Goal: Information Seeking & Learning: Learn about a topic

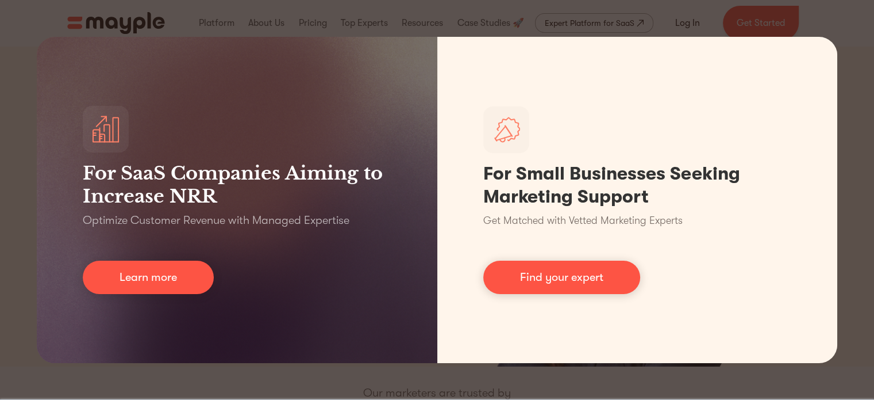
click at [508, 386] on div "For SaaS Companies Aiming to Increase NRR Optimize Customer Revenue with Manage…" at bounding box center [437, 200] width 874 height 400
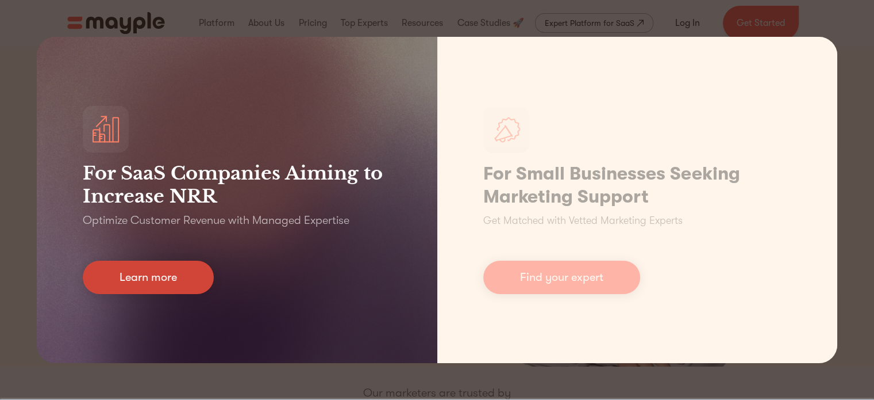
click at [200, 285] on link "Learn more" at bounding box center [148, 276] width 131 height 33
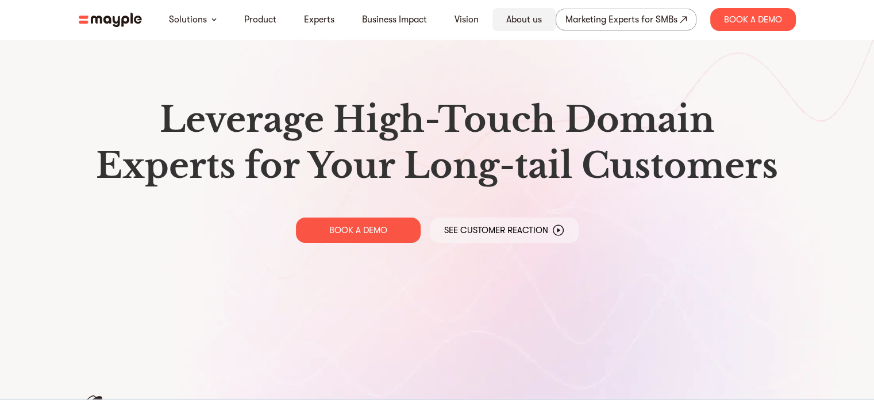
click at [514, 21] on link "About us" at bounding box center [524, 20] width 36 height 14
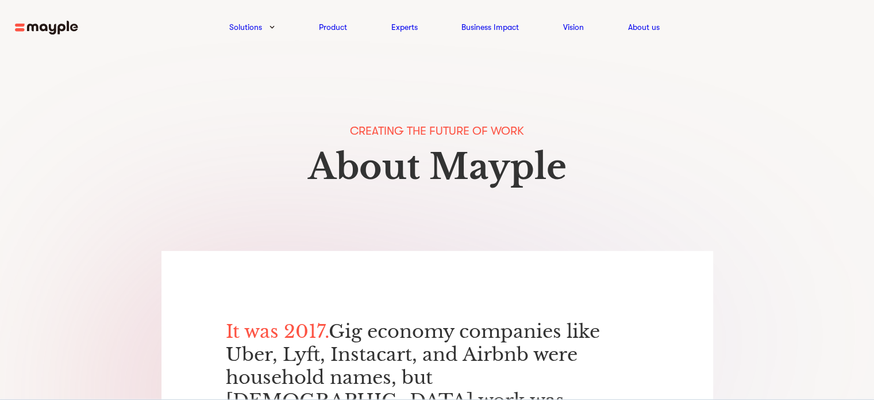
click at [10, 33] on nav "Solutions Product Experts Business Impact Vision About us Retention Prevent chu…" at bounding box center [437, 27] width 874 height 54
click at [30, 28] on img at bounding box center [46, 28] width 63 height 14
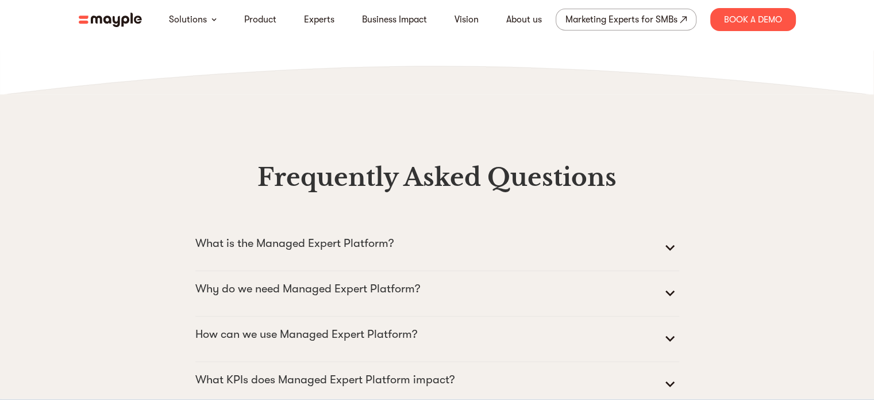
scroll to position [4980, 0]
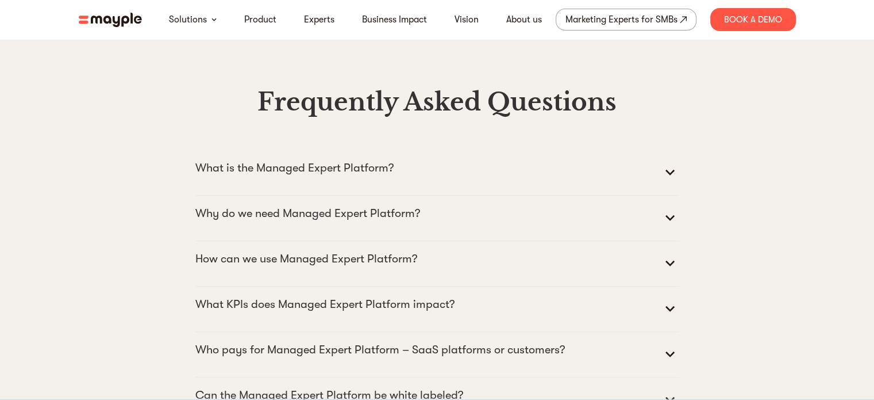
click at [497, 186] on summary "What is the Managed Expert Platform?" at bounding box center [437, 173] width 484 height 28
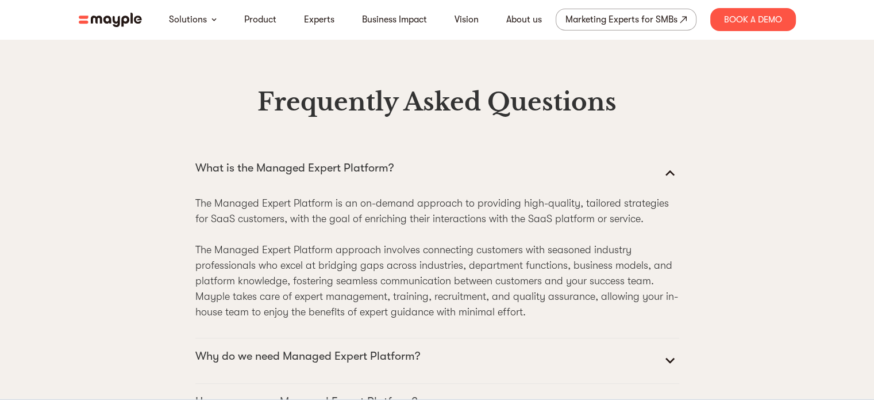
click at [497, 186] on summary "What is the Managed Expert Platform?" at bounding box center [437, 173] width 484 height 28
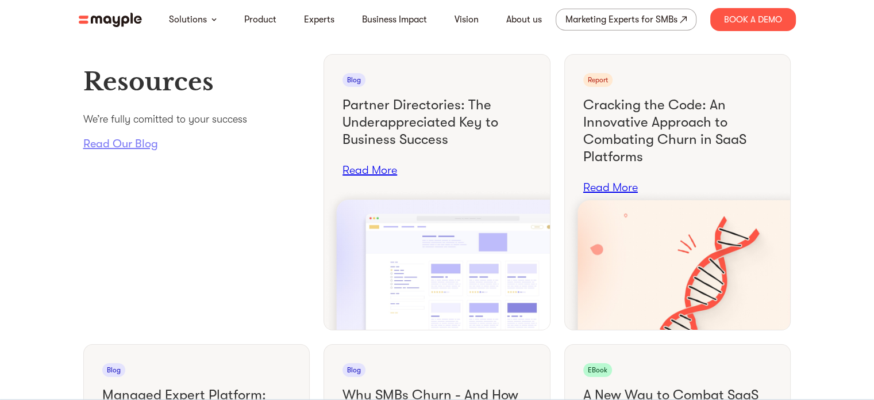
scroll to position [4295, 0]
click at [140, 150] on link "Read Our Blog" at bounding box center [196, 142] width 227 height 15
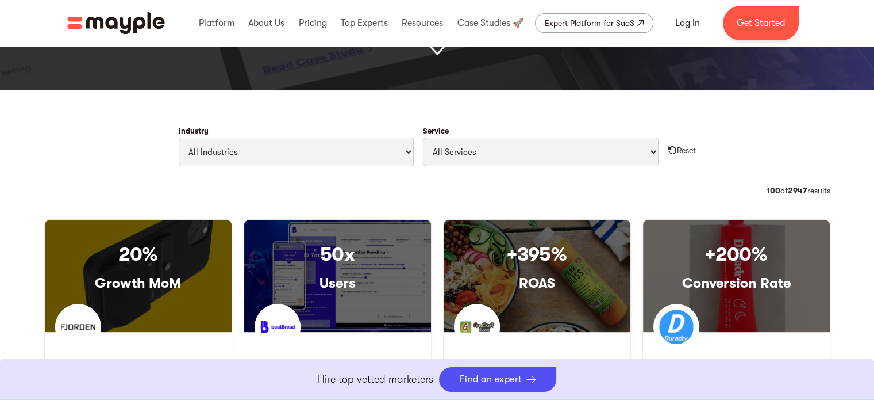
scroll to position [495, 0]
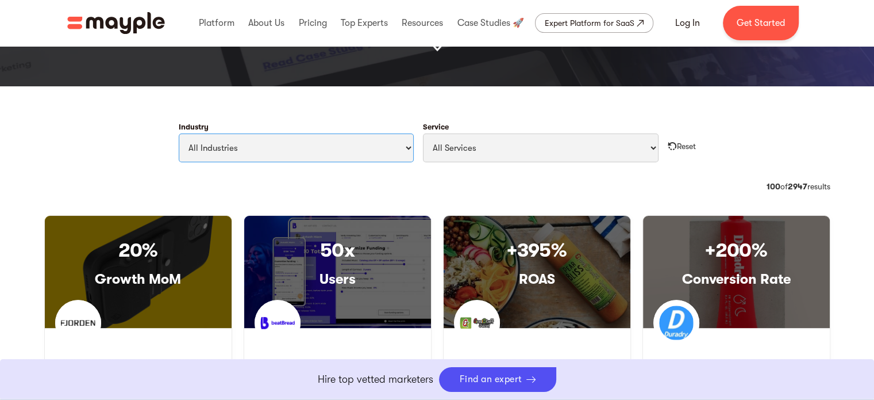
click at [360, 133] on select "All Industries Travel & Leisure Nonprofit & Government Automotive & Transportat…" at bounding box center [297, 147] width 236 height 29
click at [482, 140] on select "All Services Paid Ads Email Marketing SEO CRO Social Media Management Marketing…" at bounding box center [541, 147] width 236 height 29
click at [362, 158] on select "All Industries Travel & Leisure Nonprofit & Government Automotive & Transportat…" at bounding box center [297, 147] width 236 height 29
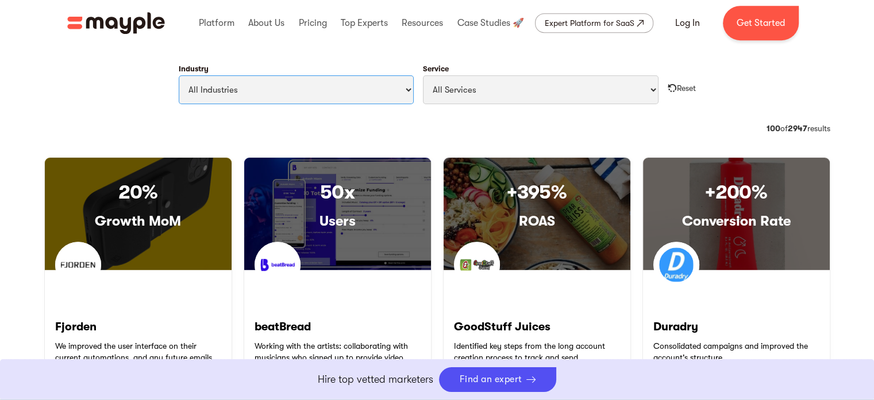
scroll to position [554, 0]
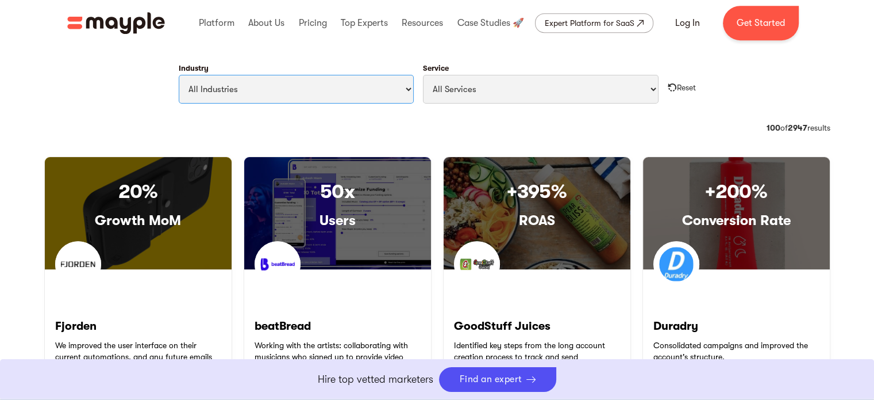
click at [294, 89] on select "All Industries Travel & Leisure Nonprofit & Government Automotive & Transportat…" at bounding box center [297, 89] width 236 height 29
select select "Technology"
click at [179, 75] on select "All Industries Travel & Leisure Nonprofit & Government Automotive & Transportat…" at bounding box center [297, 89] width 236 height 29
click at [497, 84] on select "All Services Paid Ads Email Marketing SEO CRO Social Media Management Marketing…" at bounding box center [541, 89] width 236 height 29
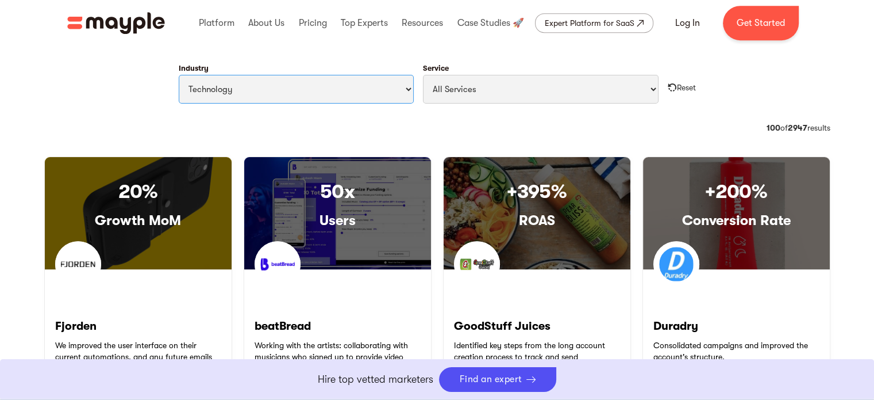
click at [339, 85] on select "All Industries Travel & Leisure Nonprofit & Government Automotive & Transportat…" at bounding box center [297, 89] width 236 height 29
click at [179, 75] on select "All Industries Travel & Leisure Nonprofit & Government Automotive & Transportat…" at bounding box center [297, 89] width 236 height 29
click at [305, 120] on div "Industry All Industries Travel & Leisure Nonprofit & Government Automotive & Tr…" at bounding box center [437, 88] width 805 height 67
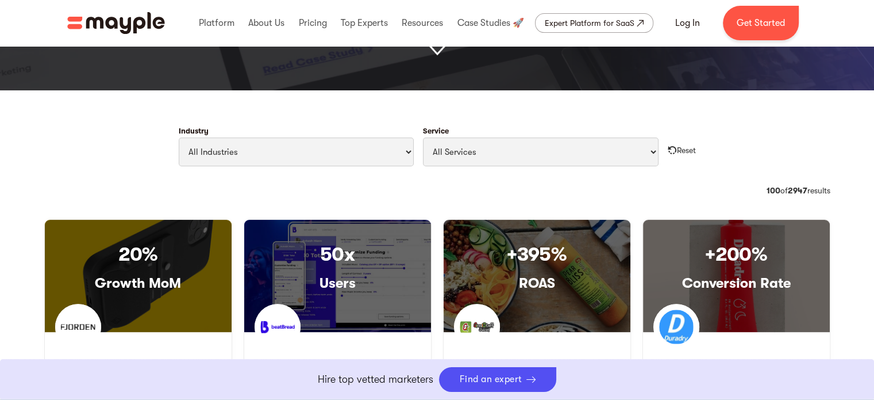
scroll to position [490, 0]
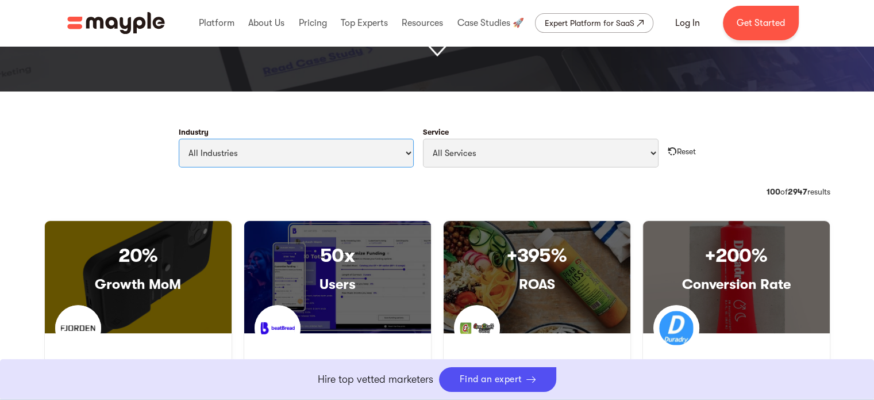
click at [320, 164] on select "All Industries Travel & Leisure Nonprofit & Government Automotive & Transportat…" at bounding box center [297, 153] width 236 height 29
select select "Technology"
click at [179, 139] on select "All Industries Travel & Leisure Nonprofit & Government Automotive & Transportat…" at bounding box center [297, 153] width 236 height 29
click at [468, 153] on select "All Services Paid Ads Email Marketing SEO CRO Social Media Management Marketing…" at bounding box center [541, 153] width 236 height 29
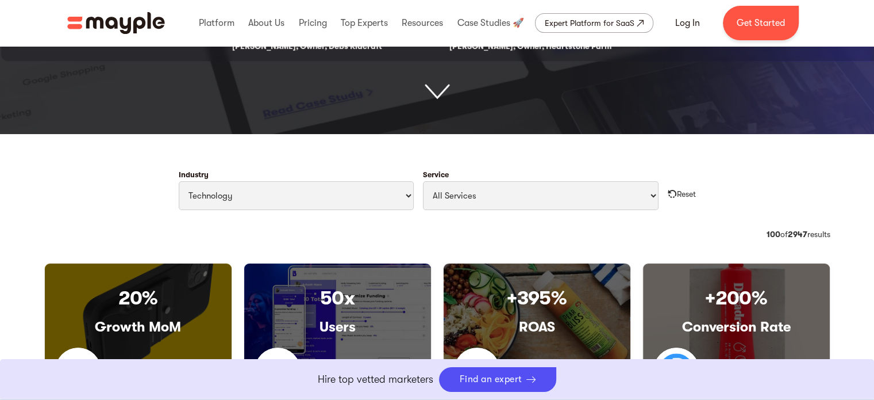
scroll to position [393, 0]
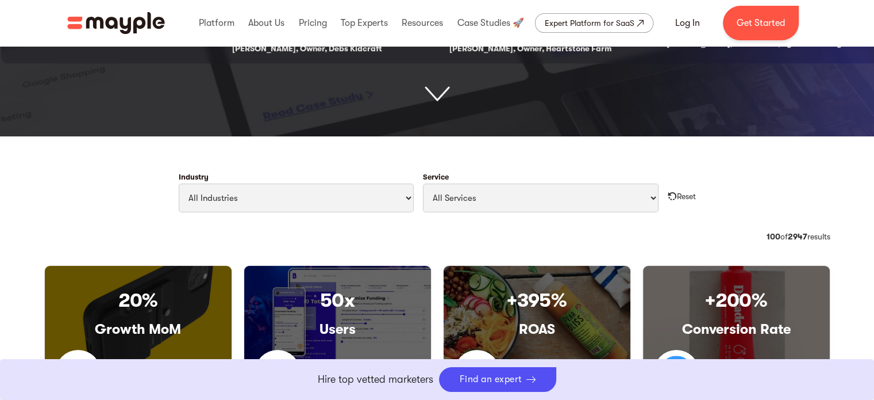
scroll to position [473, 0]
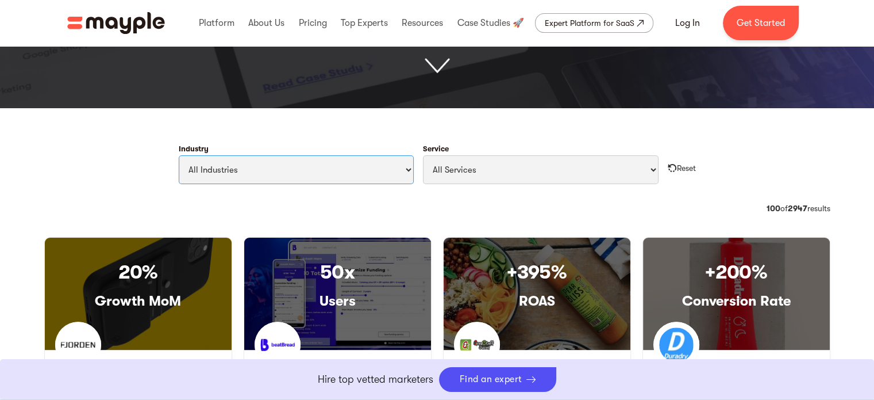
click at [261, 178] on select "All Industries Travel & Leisure Nonprofit & Government Automotive & Transportat…" at bounding box center [297, 169] width 236 height 29
select select "Technology"
click at [179, 155] on select "All Industries Travel & Leisure Nonprofit & Government Automotive & Transportat…" at bounding box center [297, 169] width 236 height 29
click at [512, 158] on select "All Services Paid Ads Email Marketing SEO CRO Social Media Management Marketing…" at bounding box center [541, 169] width 236 height 29
select select "Email Marketing"
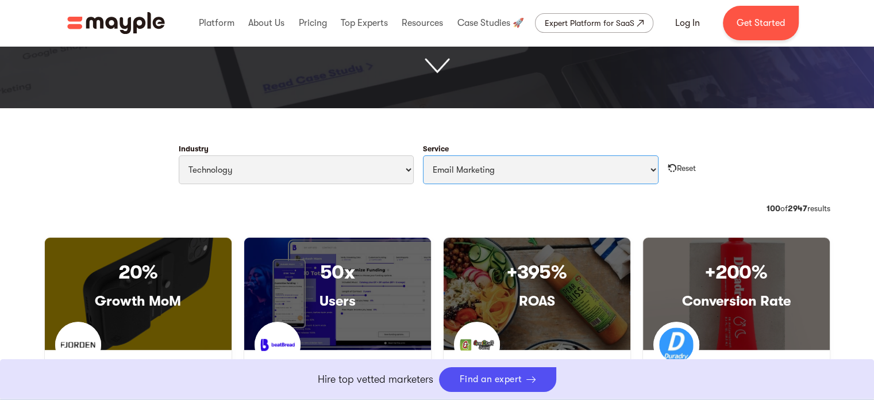
click at [423, 155] on select "All Services Paid Ads Email Marketing SEO CRO Social Media Management Marketing…" at bounding box center [541, 169] width 236 height 29
click at [664, 146] on div "Industry All Industries Travel & Leisure Nonprofit & Government Automotive & Tr…" at bounding box center [437, 164] width 517 height 39
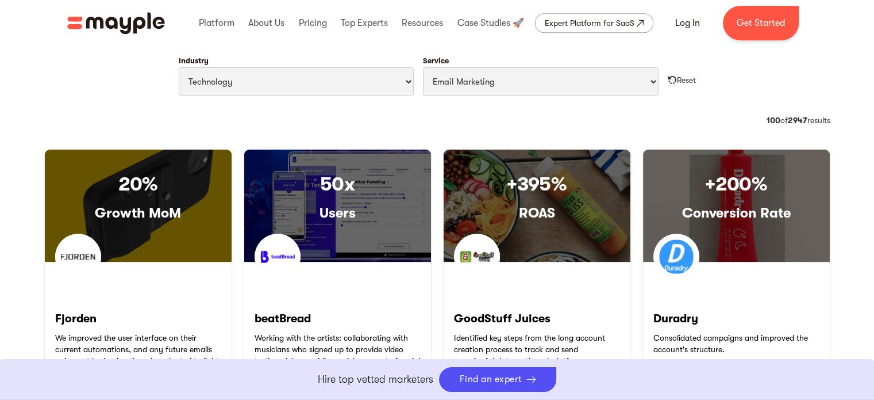
scroll to position [568, 0]
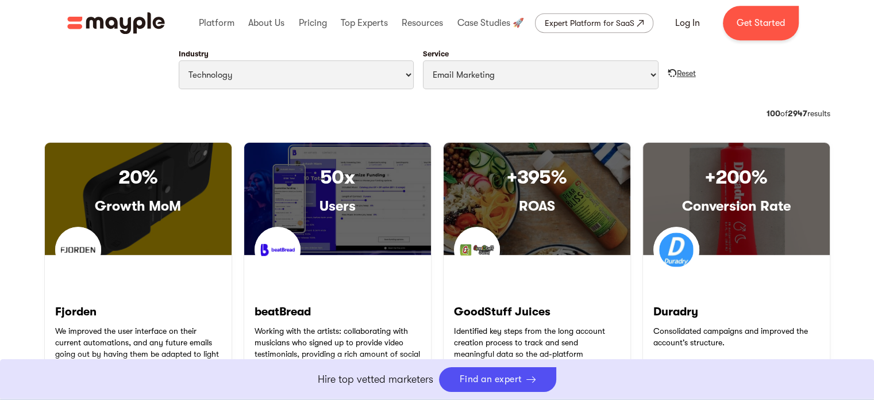
click at [685, 74] on div "Reset" at bounding box center [686, 72] width 19 height 11
click at [668, 73] on img "Filter Cases Form" at bounding box center [672, 72] width 9 height 9
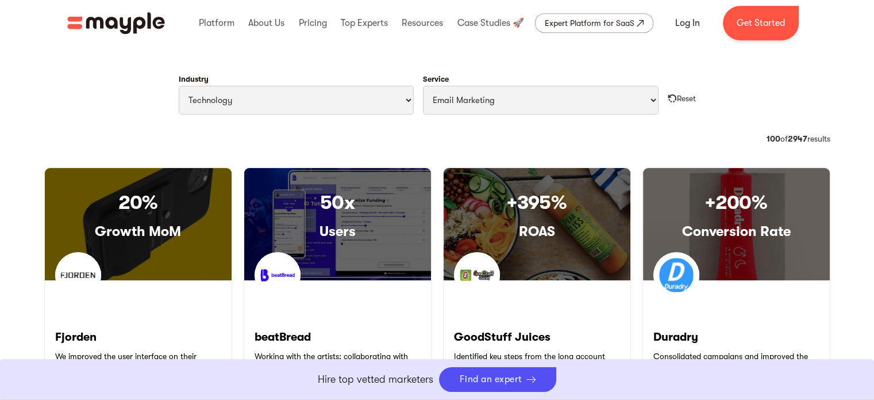
scroll to position [539, 0]
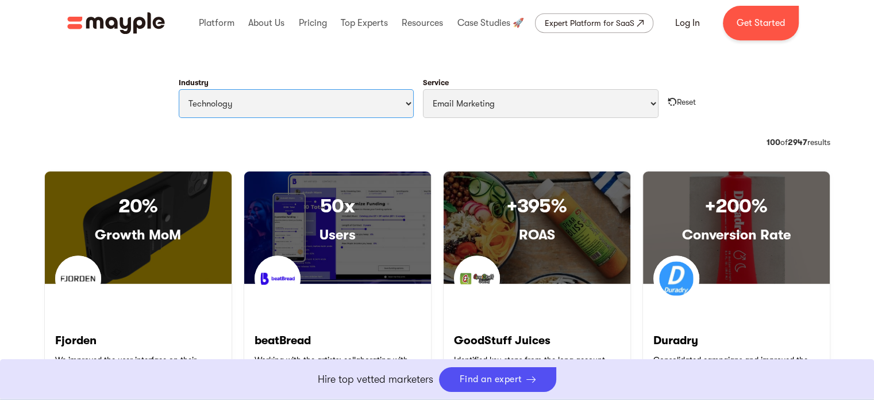
click at [250, 97] on select "All Industries Travel & Leisure Nonprofit & Government Automotive & Transportat…" at bounding box center [297, 103] width 236 height 29
click at [179, 89] on select "All Industries Travel & Leisure Nonprofit & Government Automotive & Transportat…" at bounding box center [297, 103] width 236 height 29
click at [395, 165] on div "Category: CPO 36 of 1424 results 100 of 2947 results" at bounding box center [437, 153] width 805 height 34
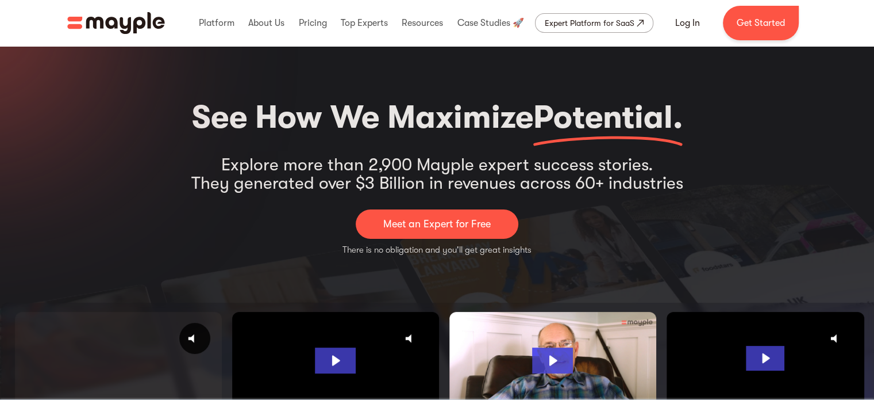
scroll to position [0, 0]
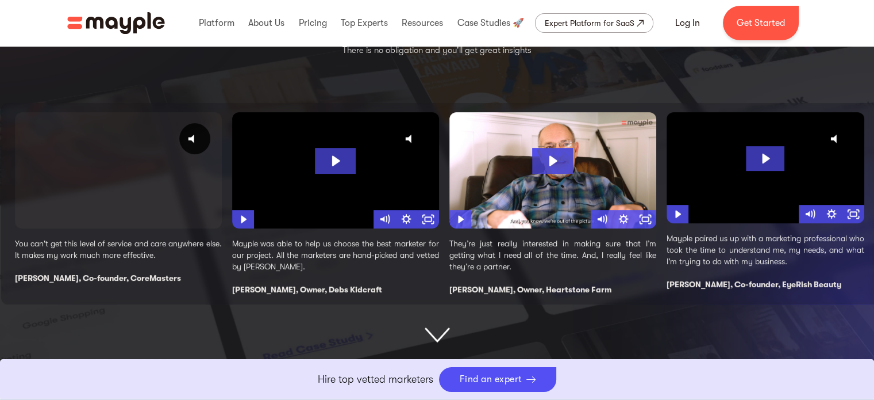
click at [443, 333] on img at bounding box center [437, 335] width 25 height 16
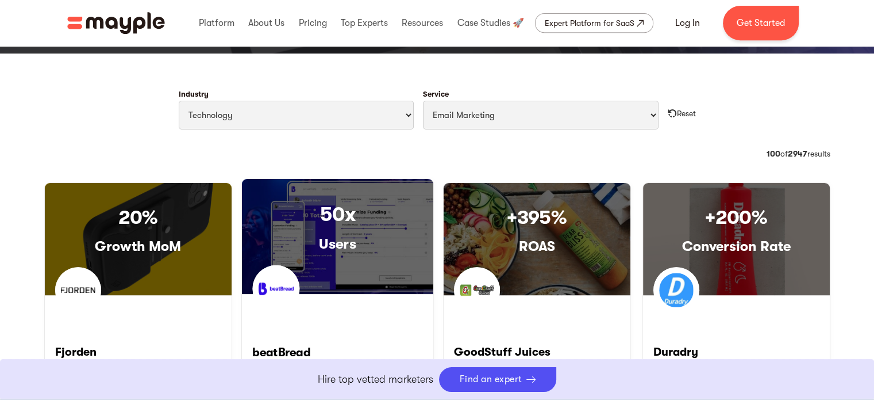
scroll to position [524, 0]
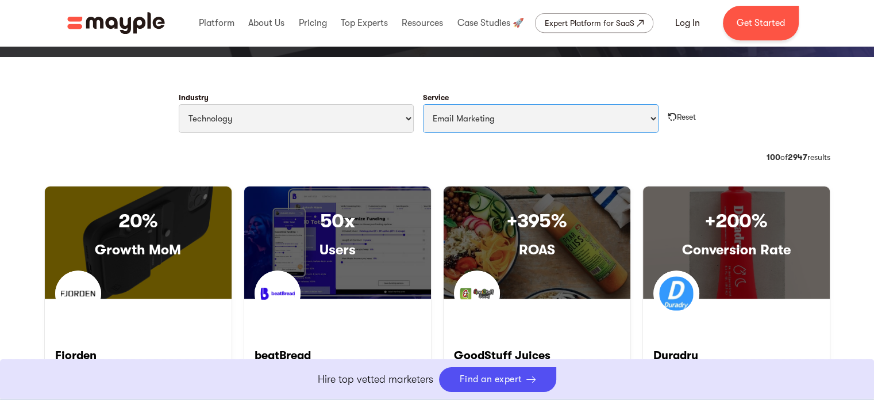
click at [483, 119] on select "All Services Paid Ads Email Marketing SEO CRO Social Media Management Marketing…" at bounding box center [541, 118] width 236 height 29
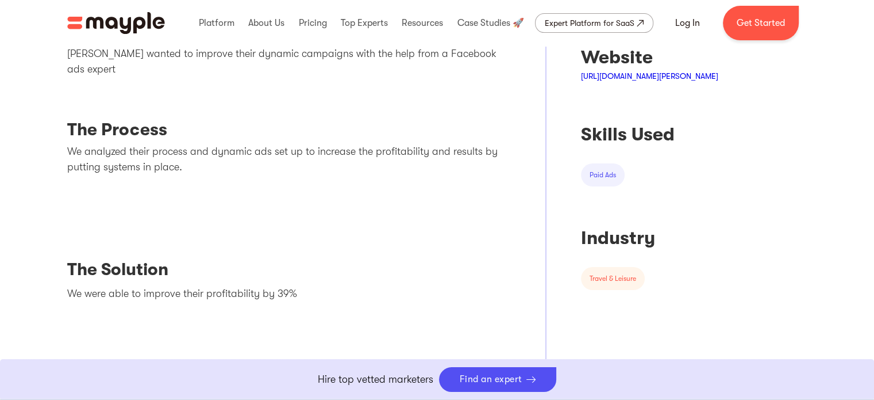
scroll to position [487, 0]
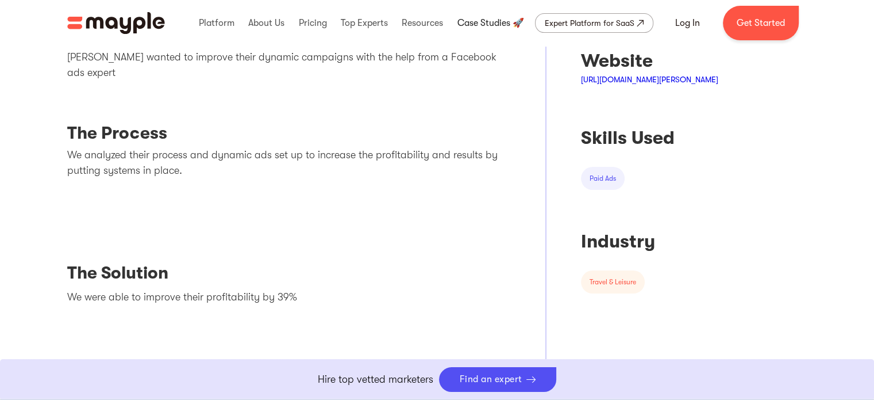
click at [495, 21] on link at bounding box center [490, 23] width 72 height 37
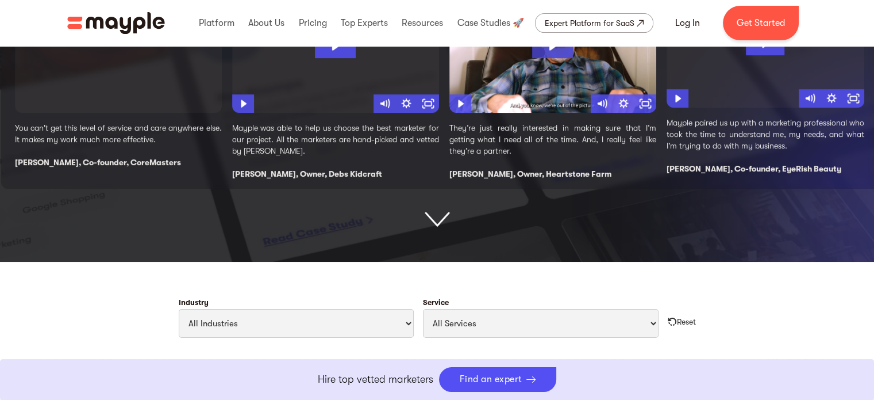
scroll to position [584, 0]
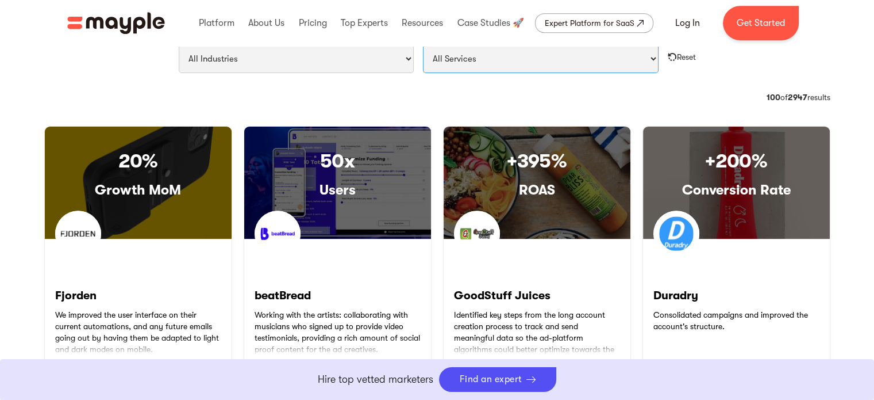
click at [462, 65] on select "All Services Paid Ads Email Marketing SEO CRO Social Media Management Marketing…" at bounding box center [541, 58] width 236 height 29
select select "Email Marketing"
click at [423, 44] on select "All Services Paid Ads Email Marketing SEO CRO Social Media Management Marketing…" at bounding box center [541, 58] width 236 height 29
click at [467, 107] on div "Category: CPO 36 of 1424 results 100 of 2947 results" at bounding box center [437, 103] width 786 height 25
click at [485, 67] on select "All Services Paid Ads Email Marketing SEO CRO Social Media Management Marketing…" at bounding box center [541, 58] width 236 height 29
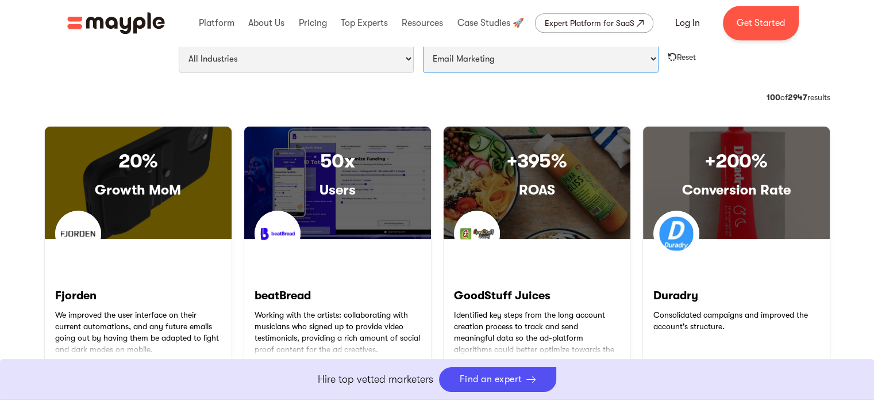
click at [423, 44] on select "All Services Paid Ads Email Marketing SEO CRO Social Media Management Marketing…" at bounding box center [541, 58] width 236 height 29
click at [340, 66] on select "All Industries Travel & Leisure Nonprofit & Government Automotive & Transportat…" at bounding box center [297, 58] width 236 height 29
select select "Technology"
click at [179, 44] on select "All Industries Travel & Leisure Nonprofit & Government Automotive & Transportat…" at bounding box center [297, 58] width 236 height 29
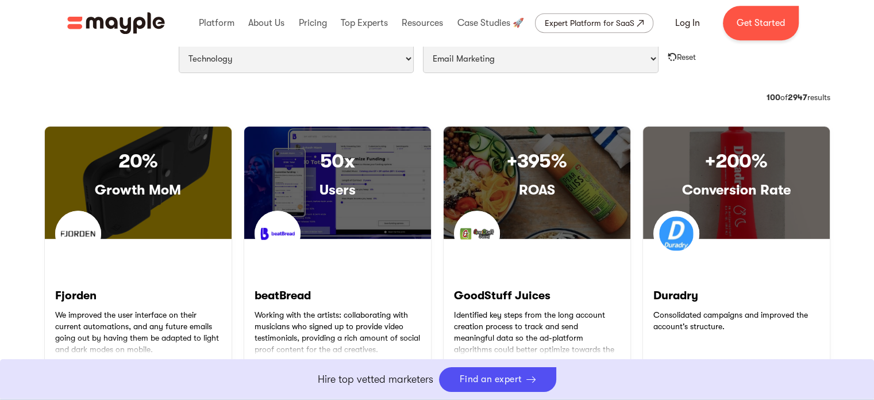
click at [556, 89] on div "Industry All Industries Travel & Leisure Nonprofit & Government Automotive & Tr…" at bounding box center [437, 58] width 805 height 67
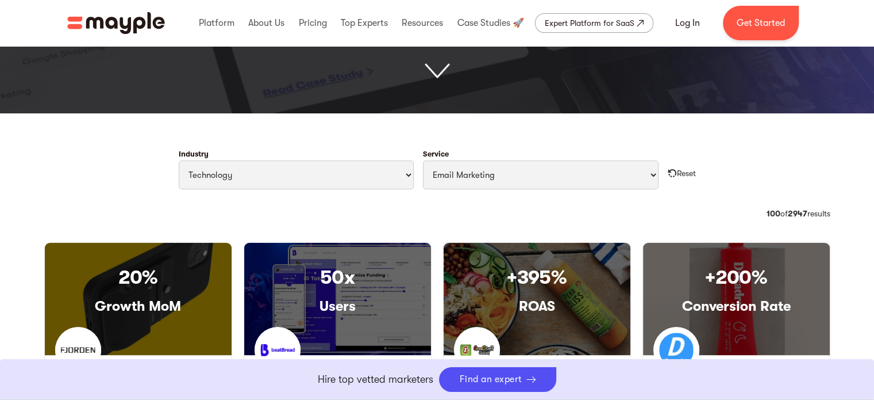
scroll to position [467, 0]
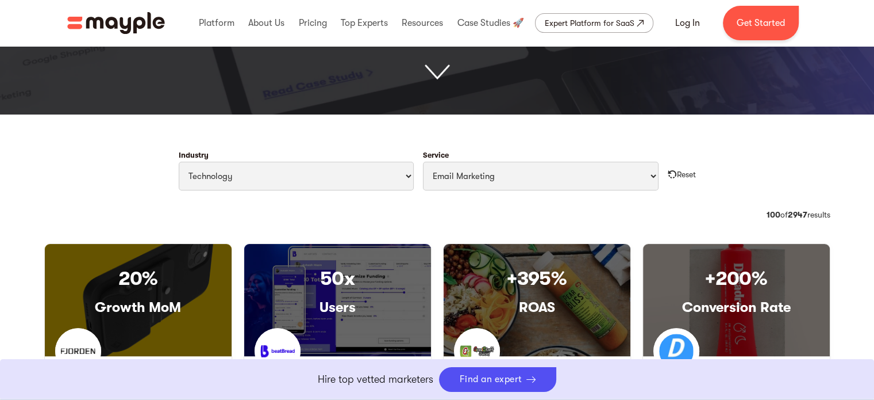
click at [766, 206] on div "Industry All Industries Travel & Leisure Nonprofit & Government Automotive & Tr…" at bounding box center [437, 175] width 805 height 67
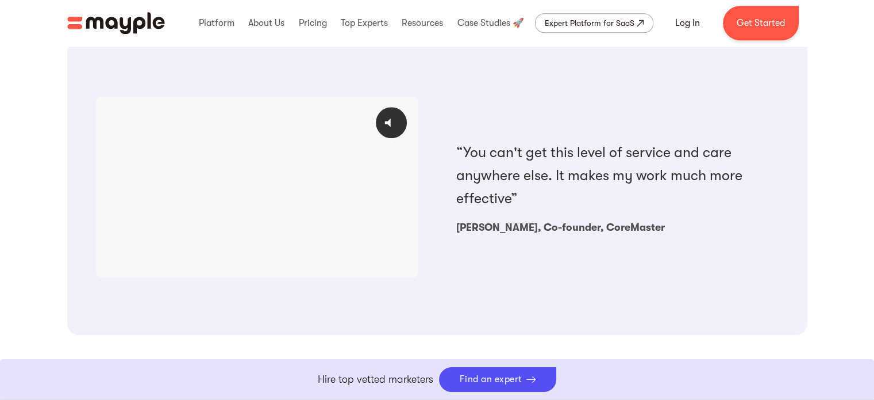
scroll to position [1078, 0]
